Goal: Find contact information: Find contact information

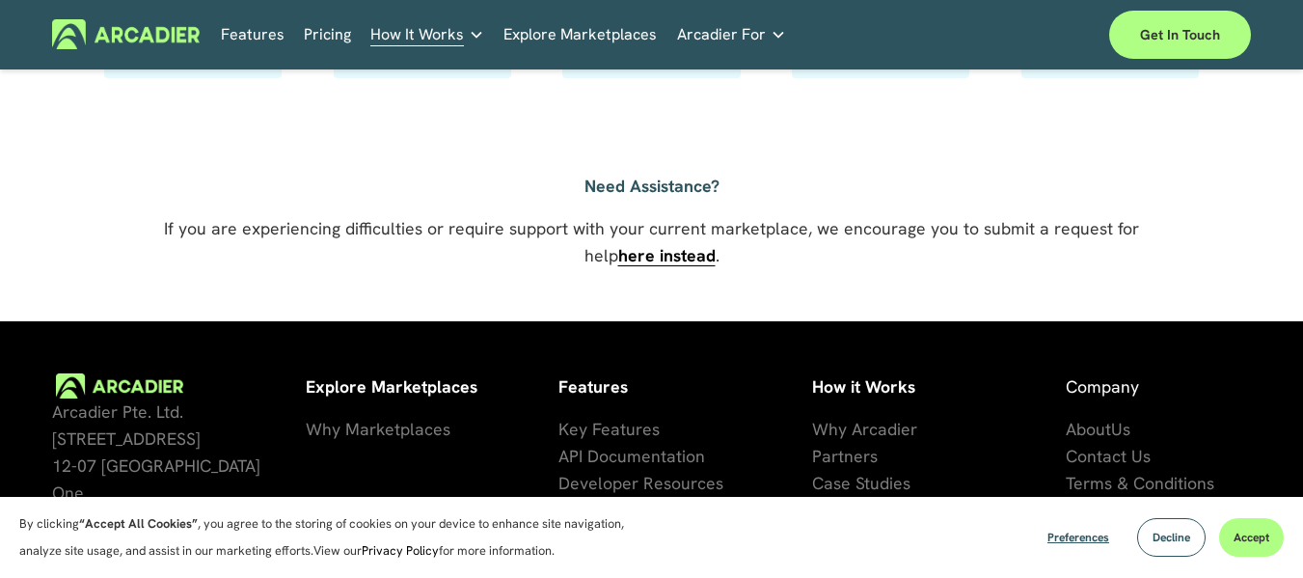
scroll to position [1539, 0]
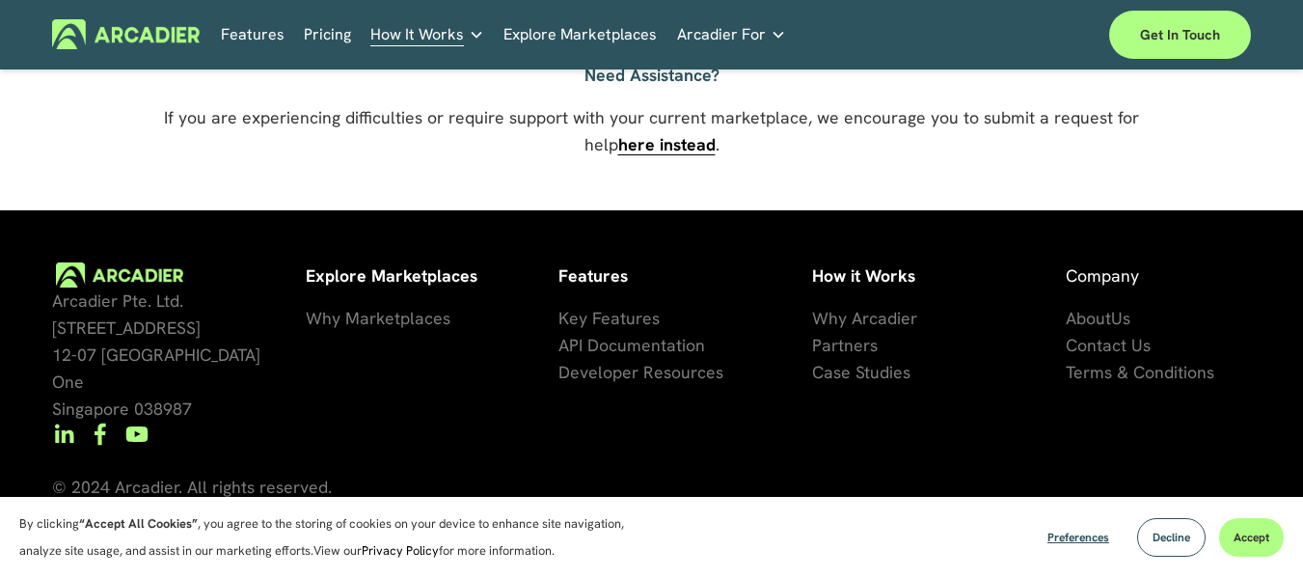
click at [1103, 352] on span "Contact Us" at bounding box center [1108, 345] width 85 height 22
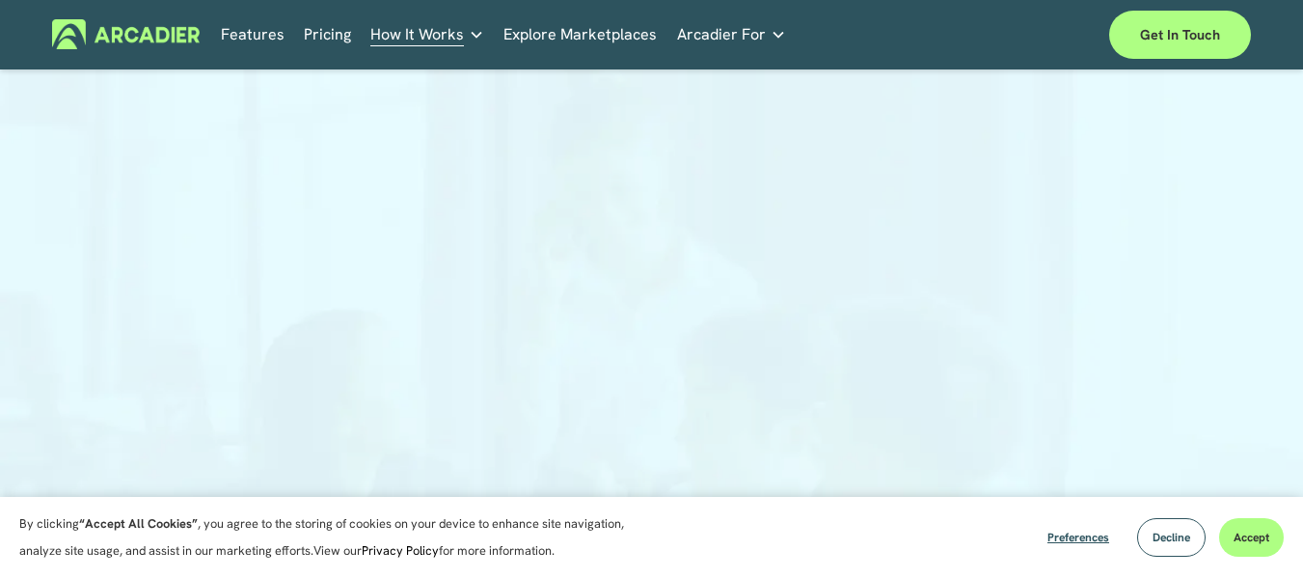
click at [121, 29] on img at bounding box center [126, 34] width 148 height 30
